Goal: Navigation & Orientation: Find specific page/section

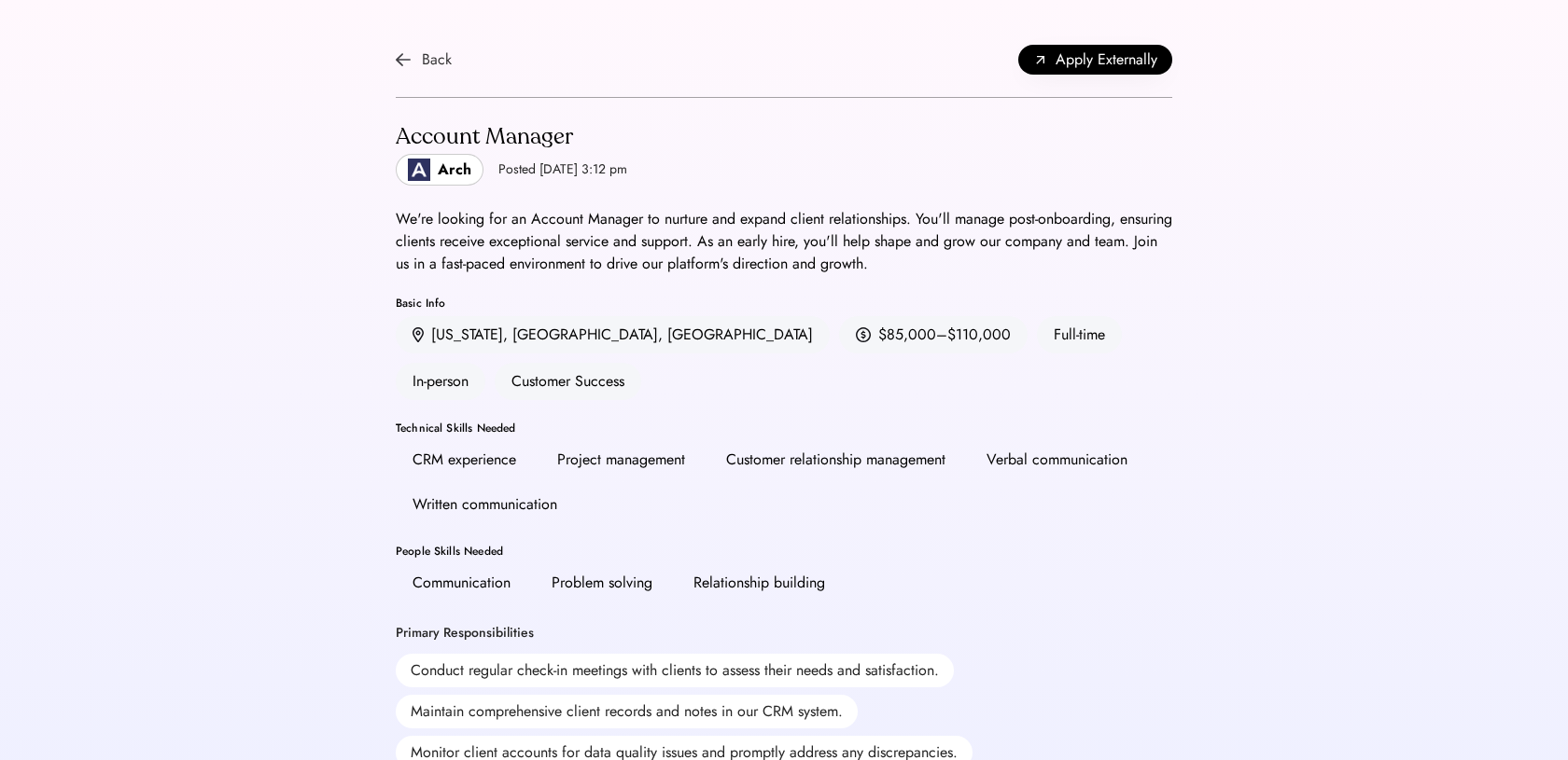
click at [427, 53] on div "Back" at bounding box center [437, 60] width 30 height 23
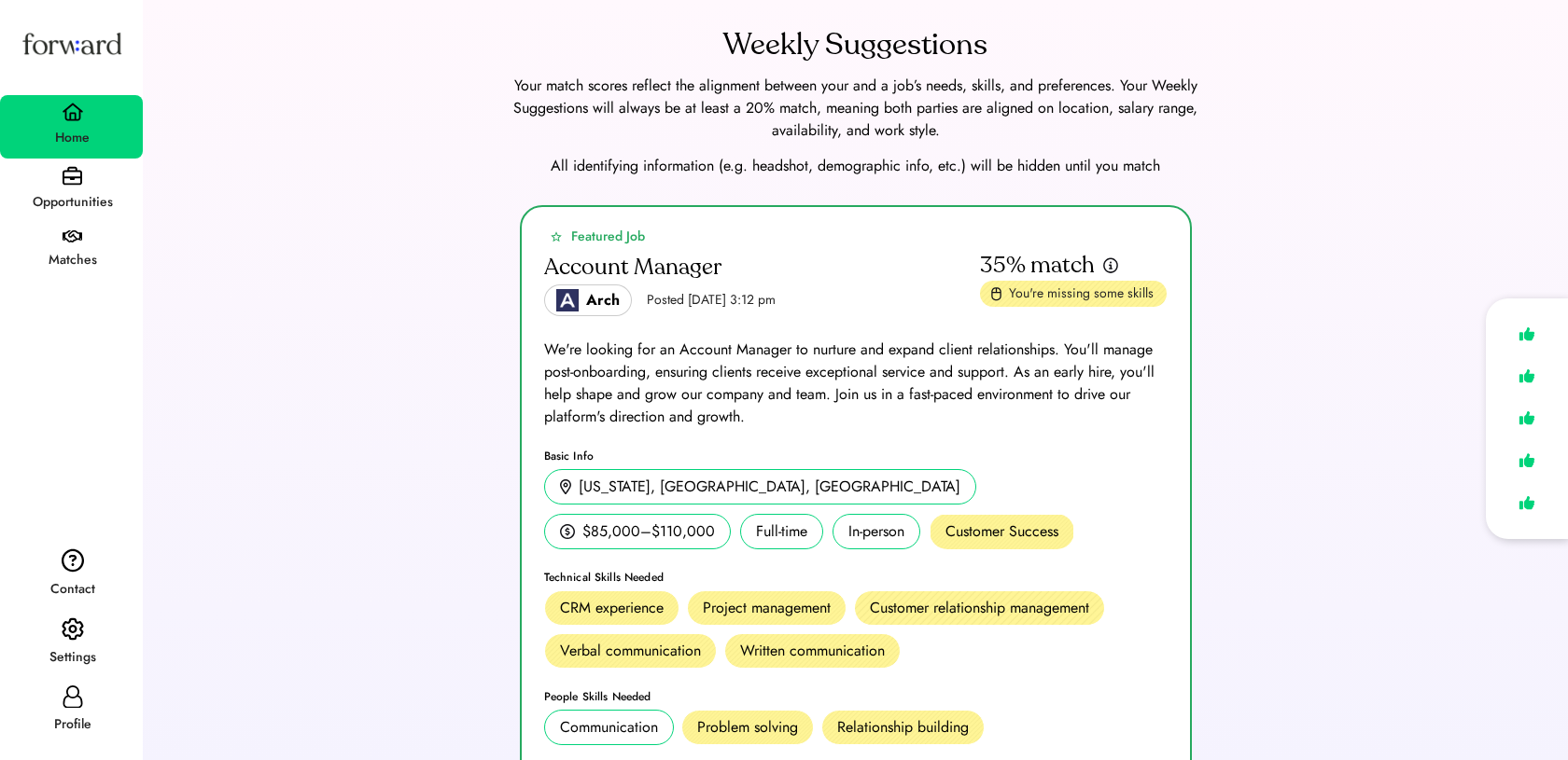
click at [126, 182] on div "Opportunities" at bounding box center [72, 191] width 143 height 64
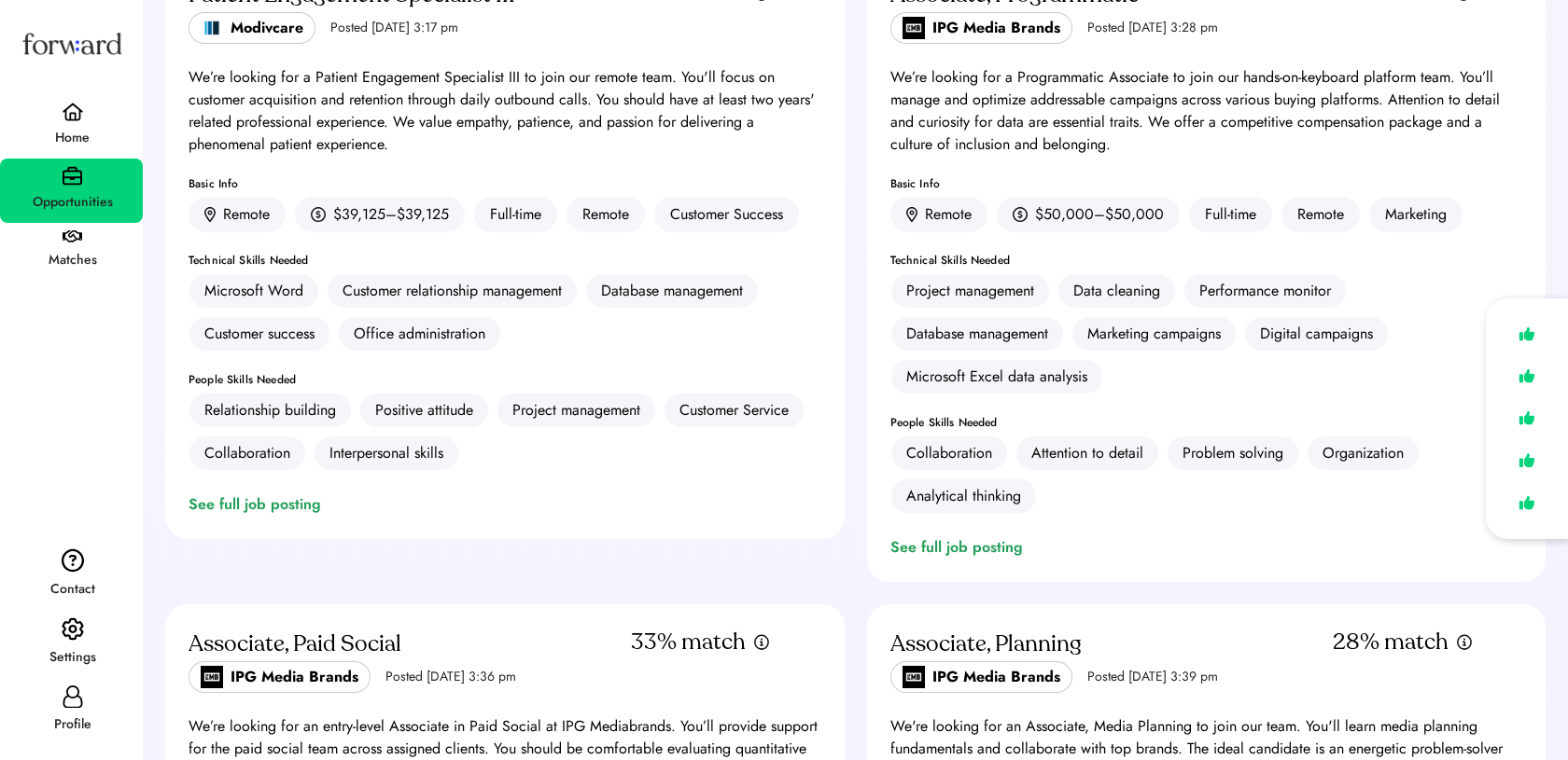
scroll to position [1707, 0]
